Goal: Information Seeking & Learning: Compare options

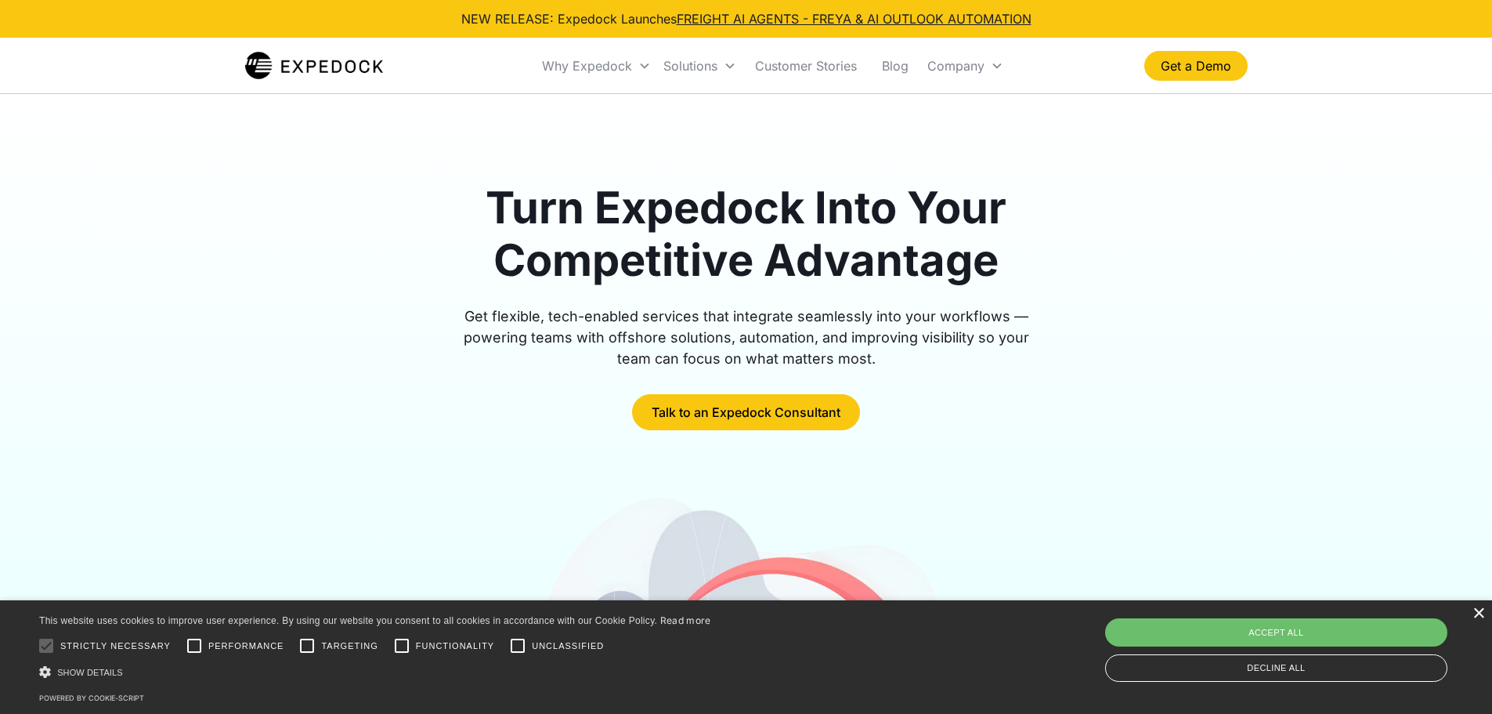
click at [1479, 613] on div "×" at bounding box center [1479, 614] width 12 height 12
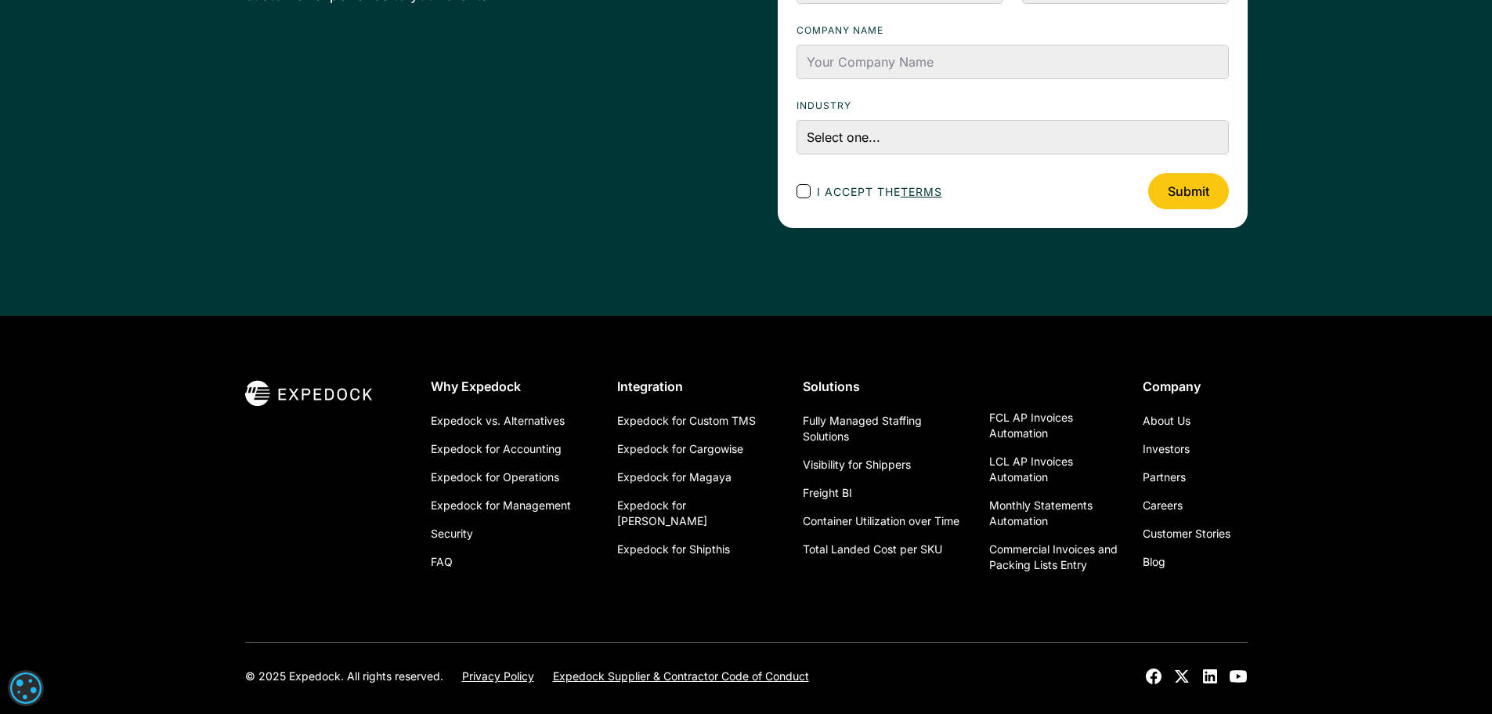
scroll to position [5604, 0]
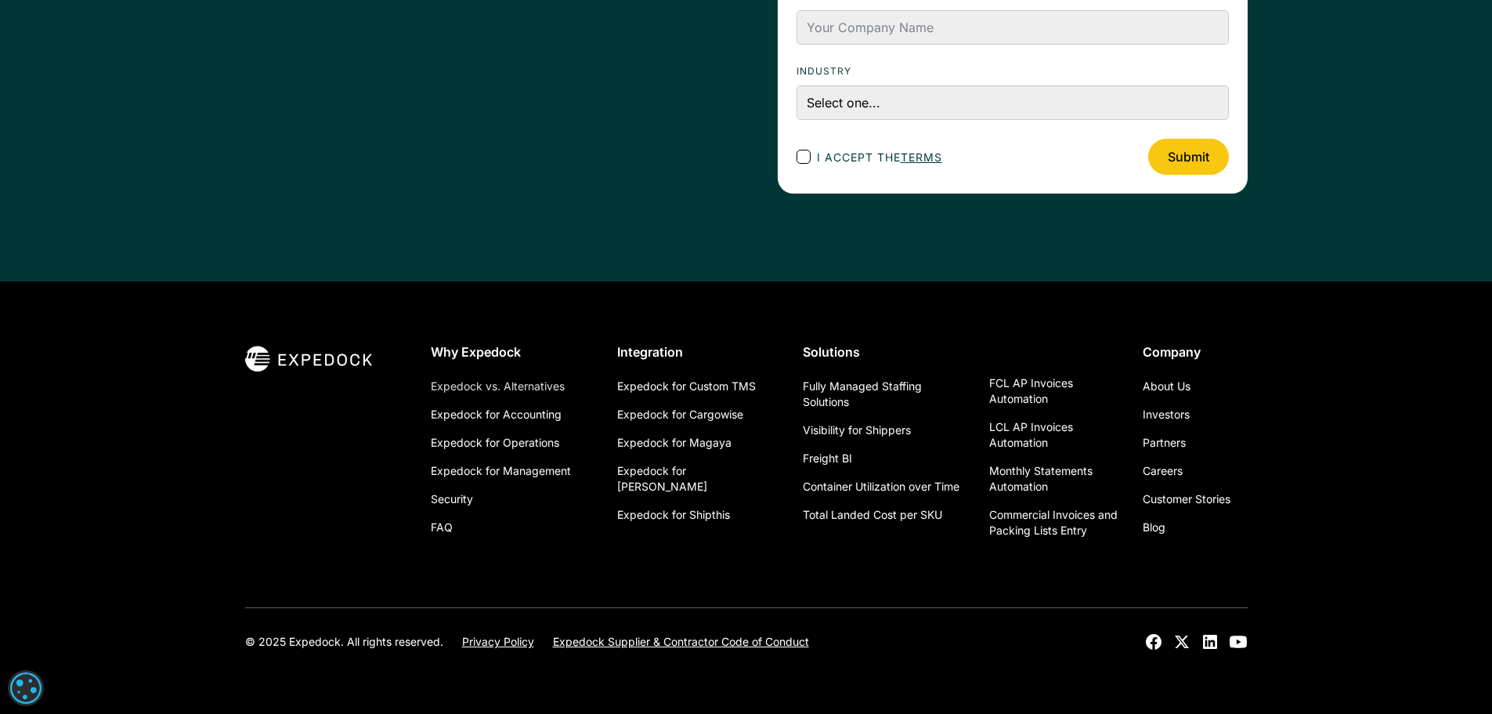
click at [521, 390] on link "Expedock vs. Alternatives" at bounding box center [498, 386] width 134 height 28
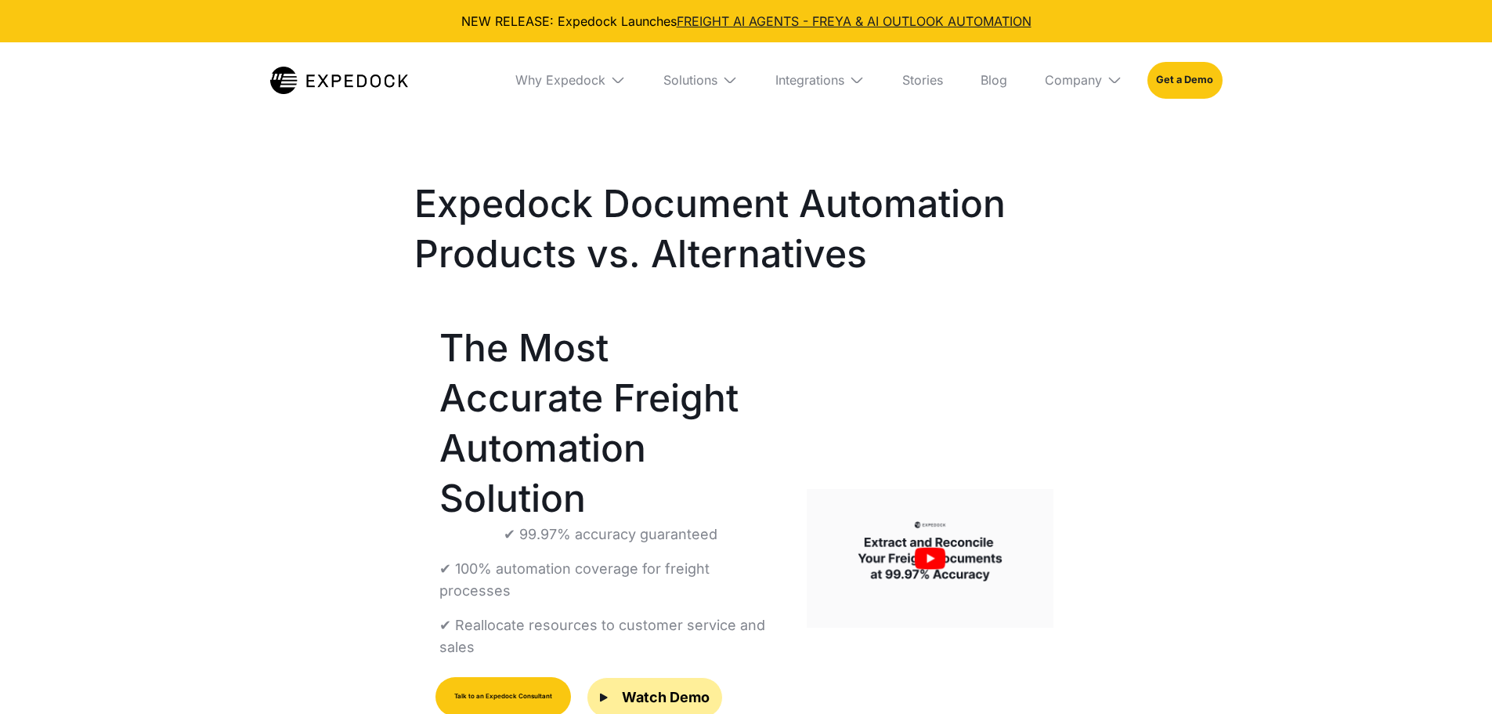
select select
